Goal: Navigation & Orientation: Find specific page/section

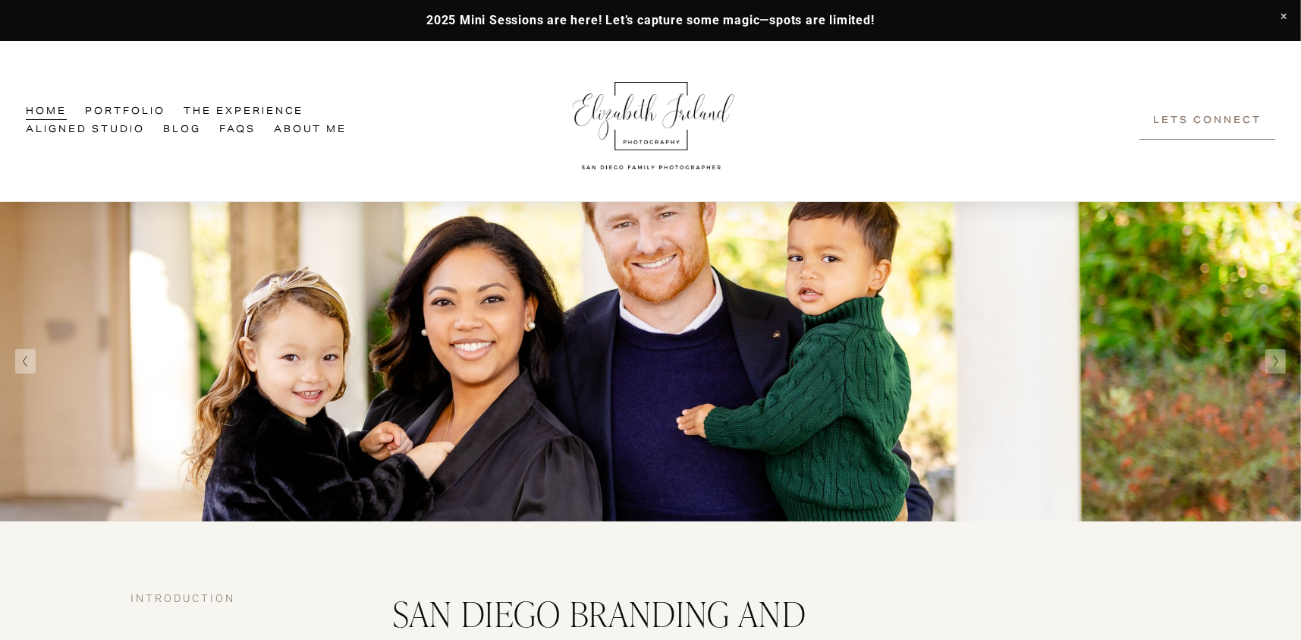
click at [121, 118] on link "Portfolio" at bounding box center [125, 112] width 80 height 18
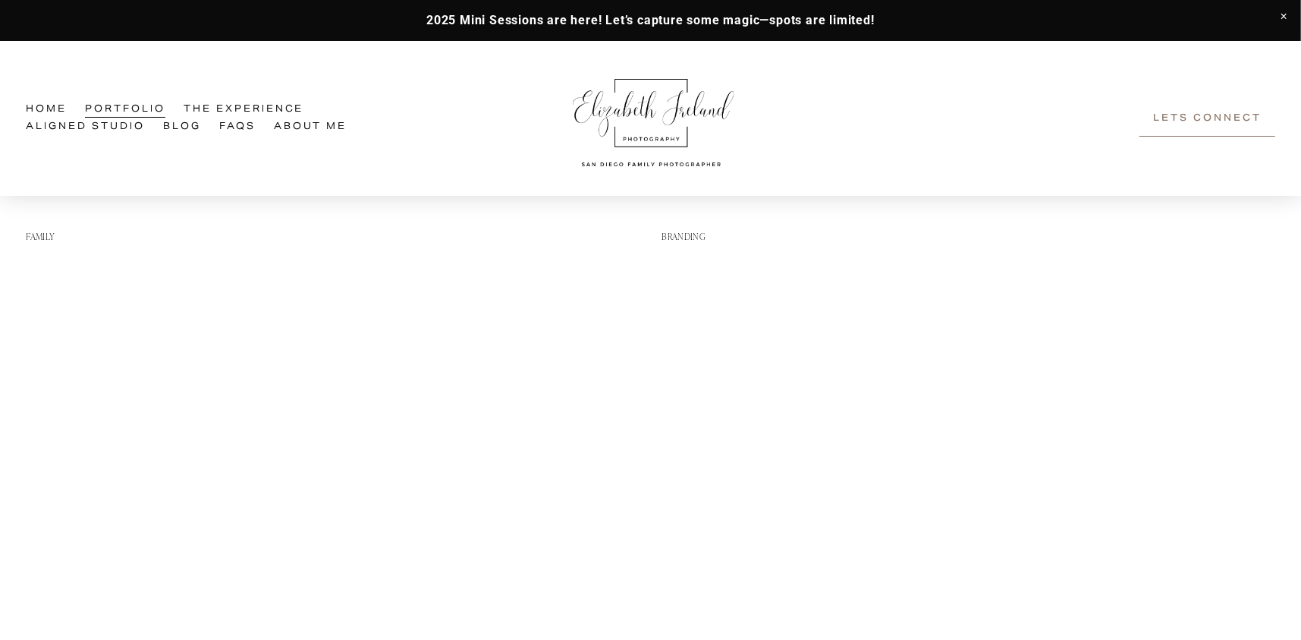
scroll to position [951, 0]
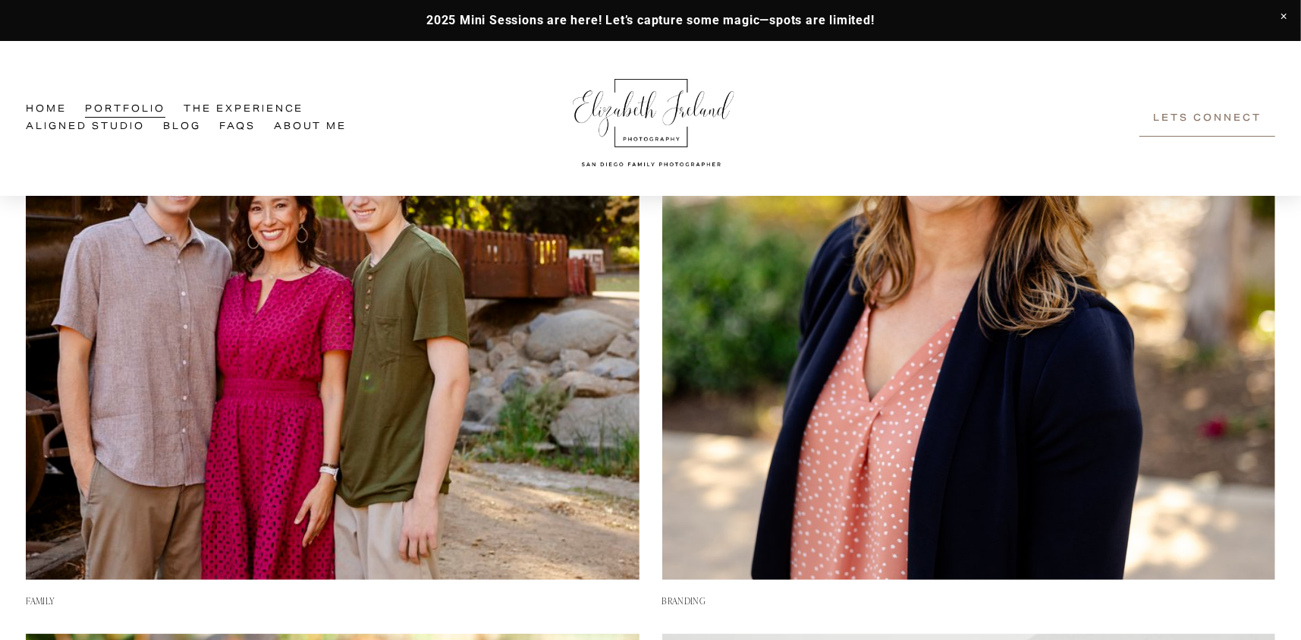
drag, startPoint x: 56, startPoint y: 110, endPoint x: 65, endPoint y: 115, distance: 10.5
click at [57, 110] on link "Home" at bounding box center [46, 109] width 41 height 18
